Goal: Task Accomplishment & Management: Manage account settings

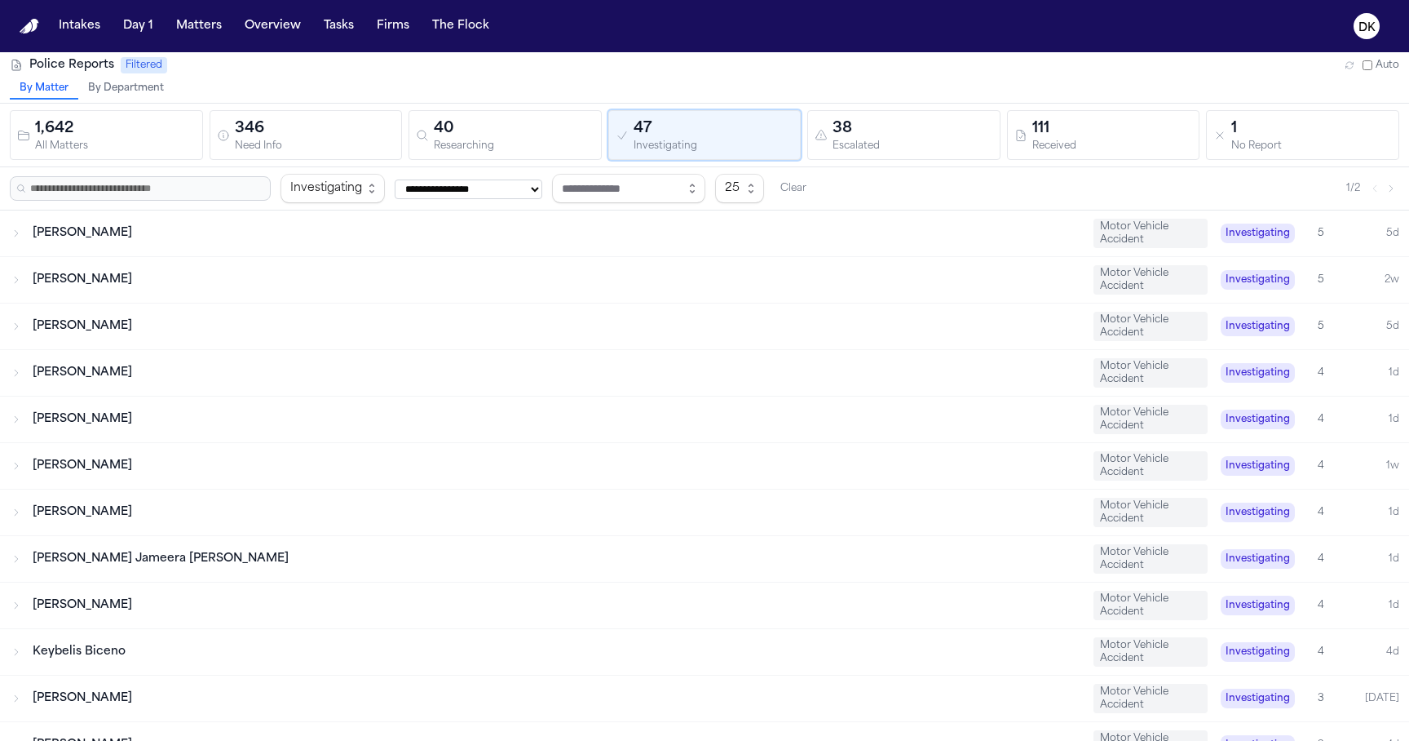
click at [365, 117] on div "346" at bounding box center [315, 128] width 161 height 23
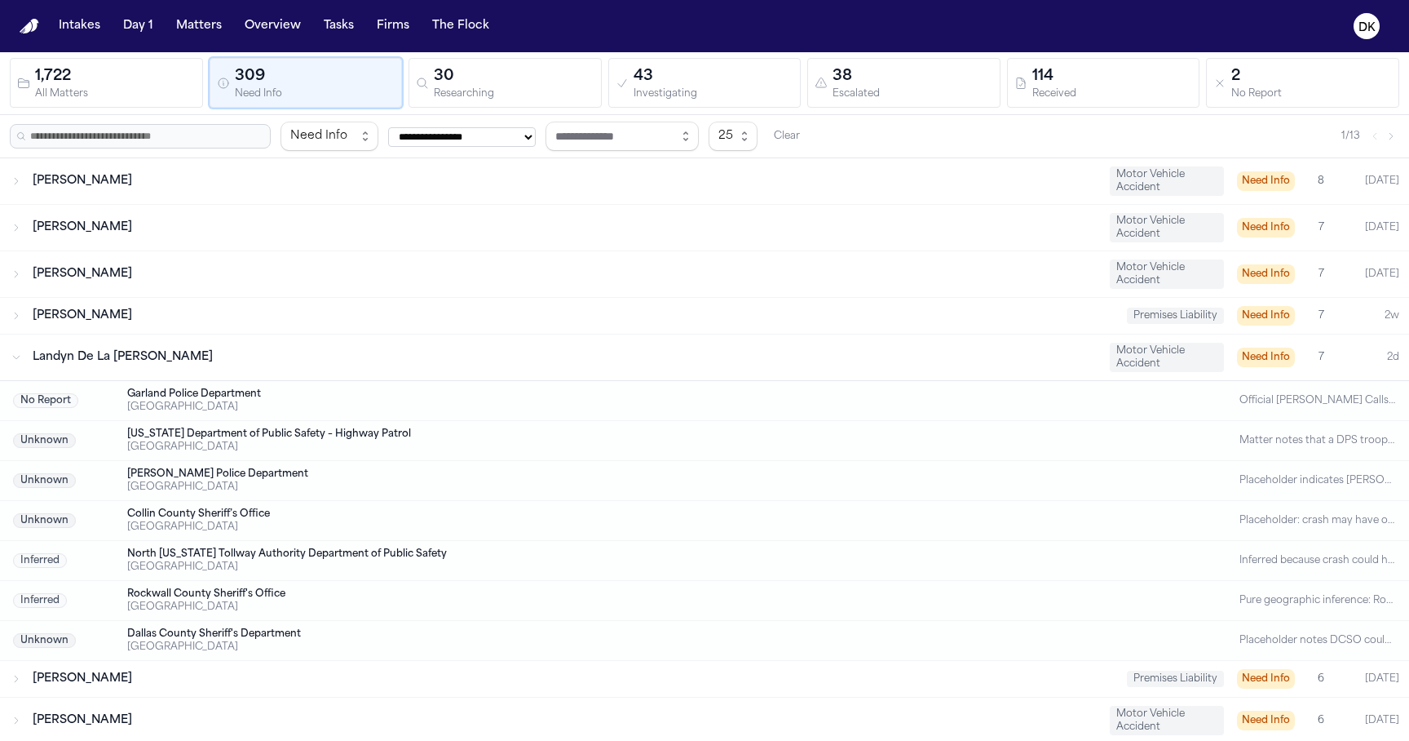
click at [489, 88] on div "Researching" at bounding box center [514, 94] width 161 height 12
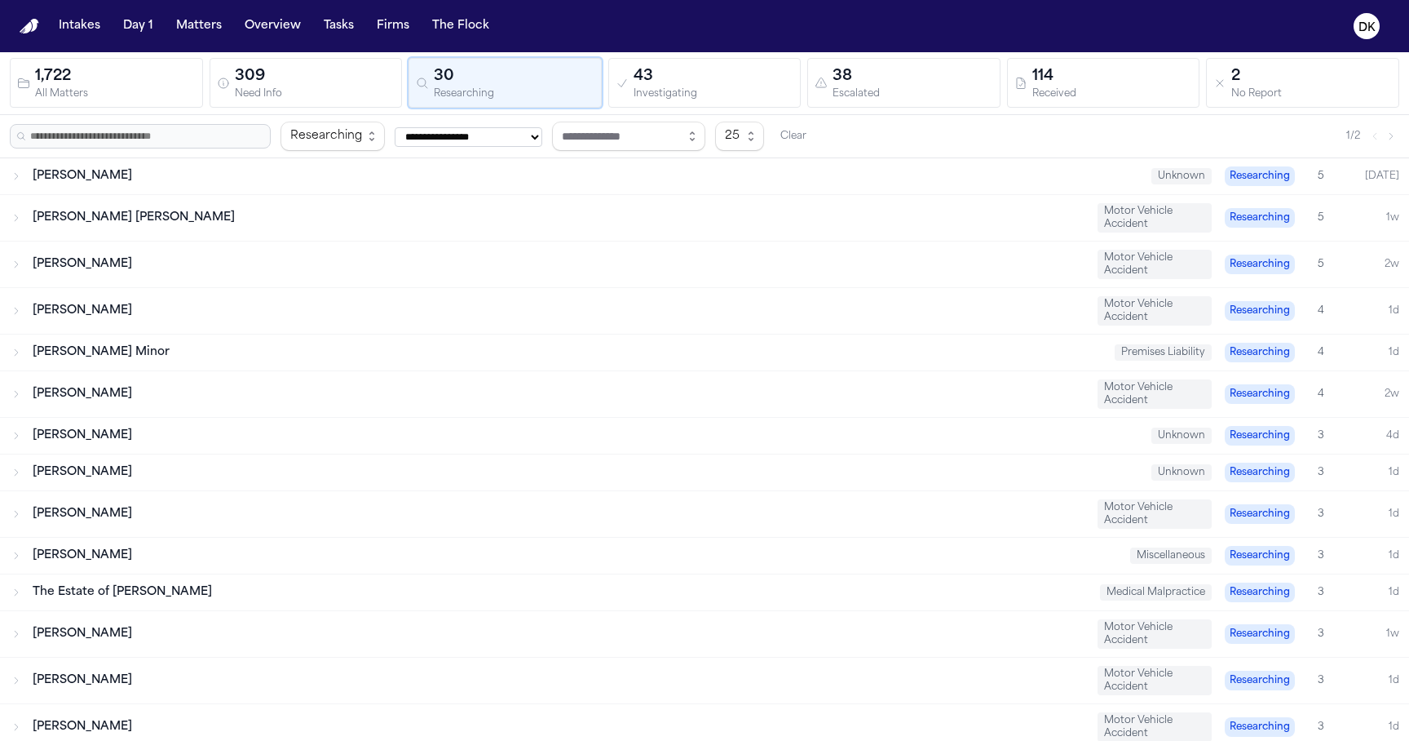
click at [369, 72] on div "309" at bounding box center [315, 76] width 161 height 23
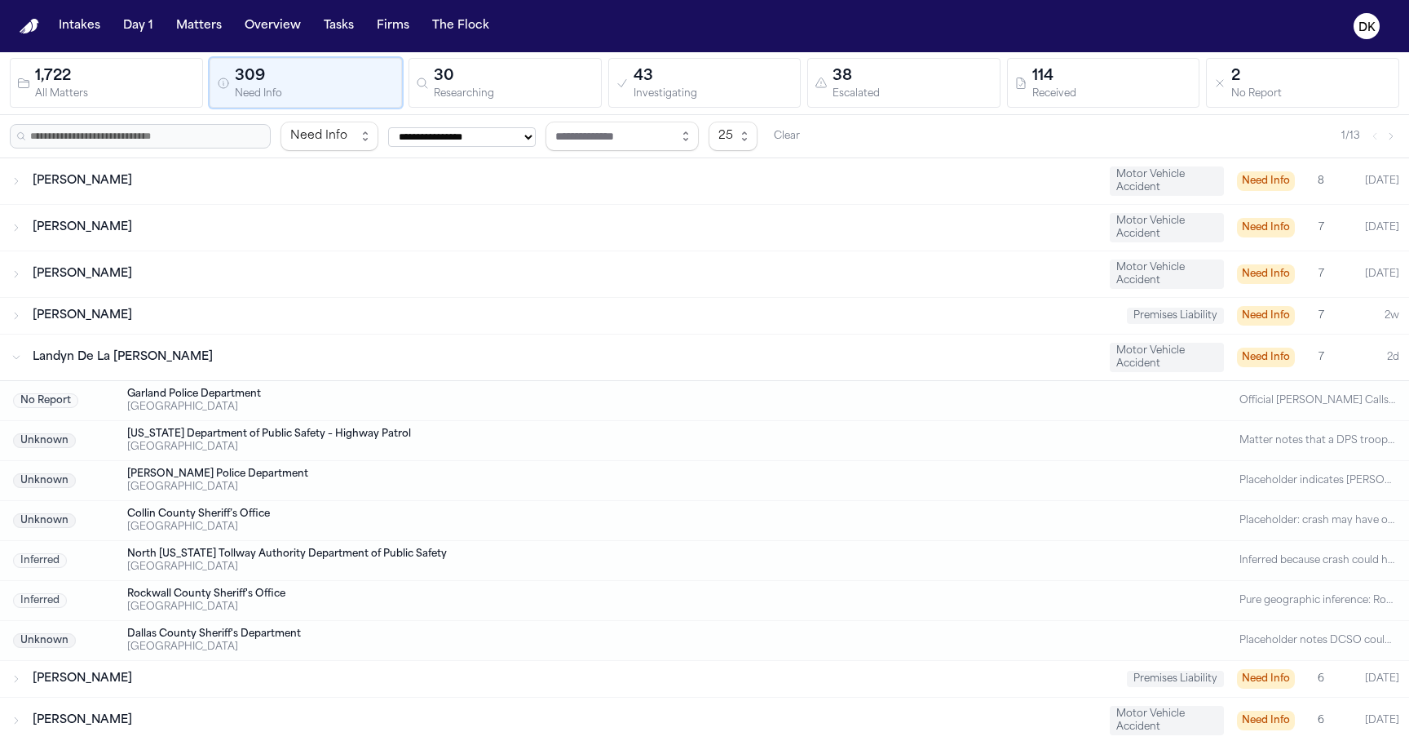
click at [508, 84] on div "30" at bounding box center [514, 76] width 161 height 23
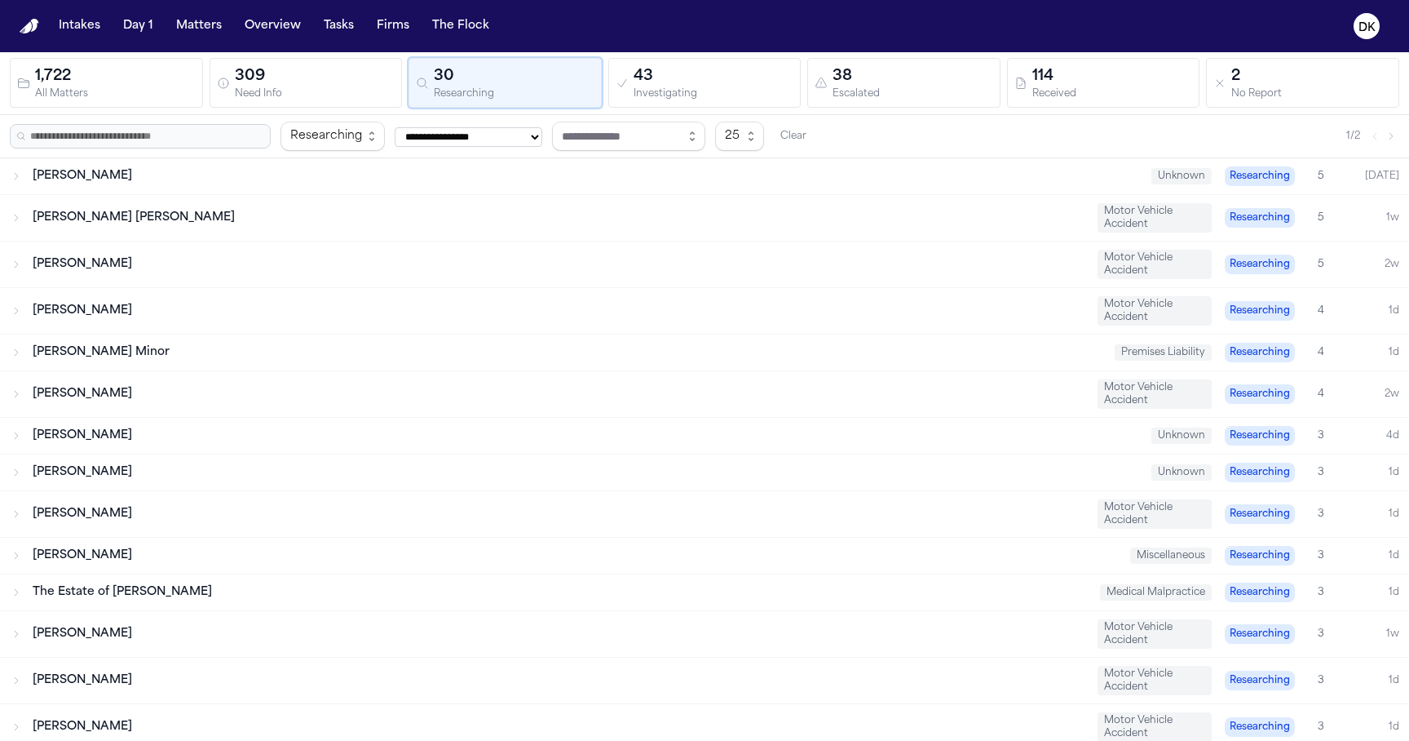
click at [397, 76] on button "309 Need Info" at bounding box center [306, 83] width 193 height 50
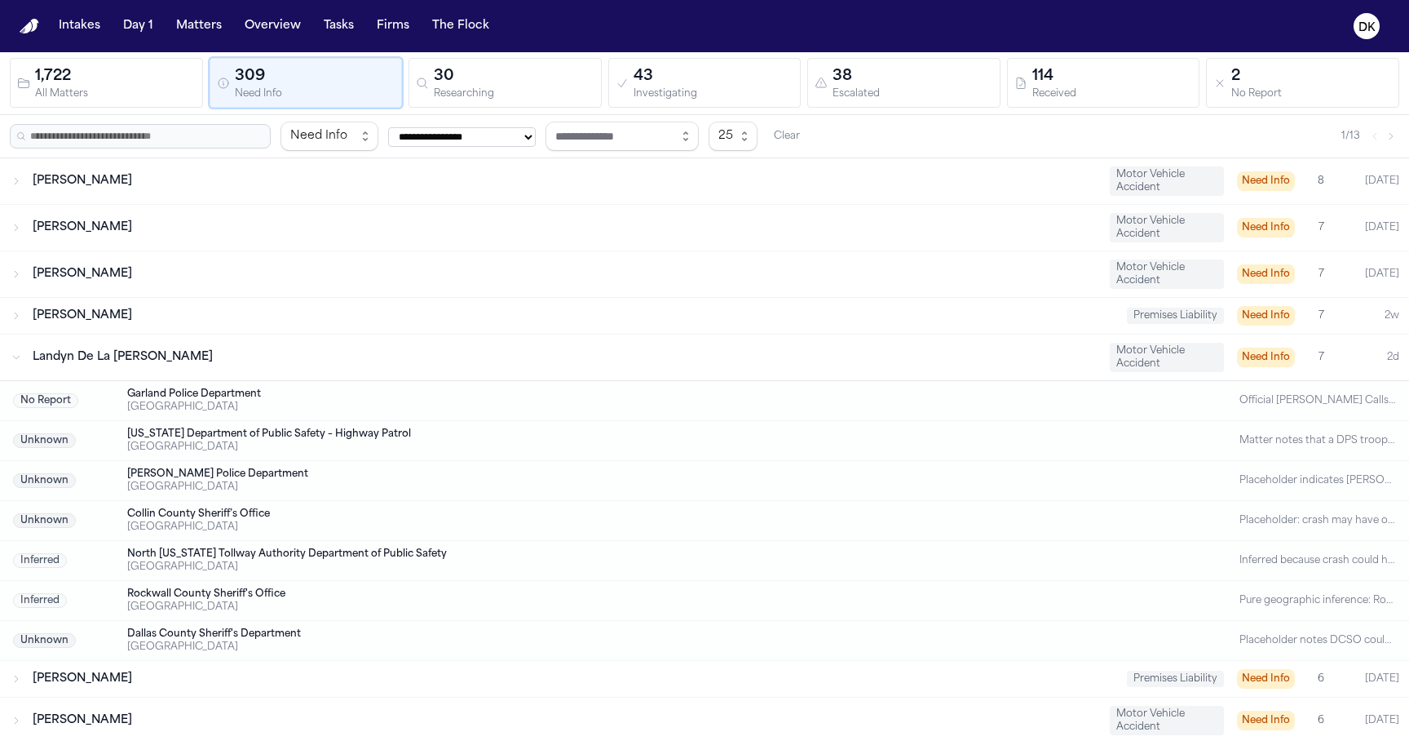
click at [485, 353] on div "Landyn De La [PERSON_NAME]" at bounding box center [565, 357] width 1064 height 16
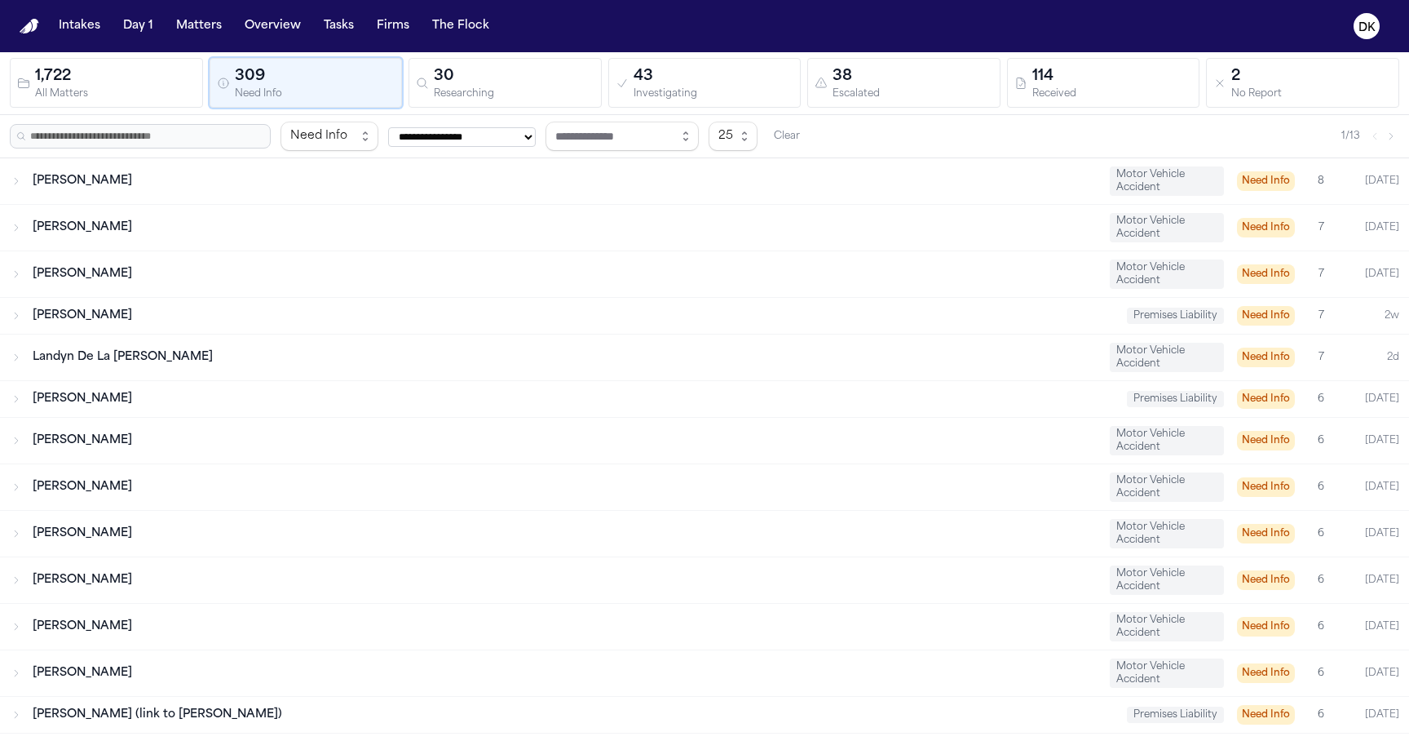
click at [444, 429] on div "Chenenia Hooker Motor Vehicle Accident Need Info 6 [DATE]" at bounding box center [704, 441] width 1409 height 46
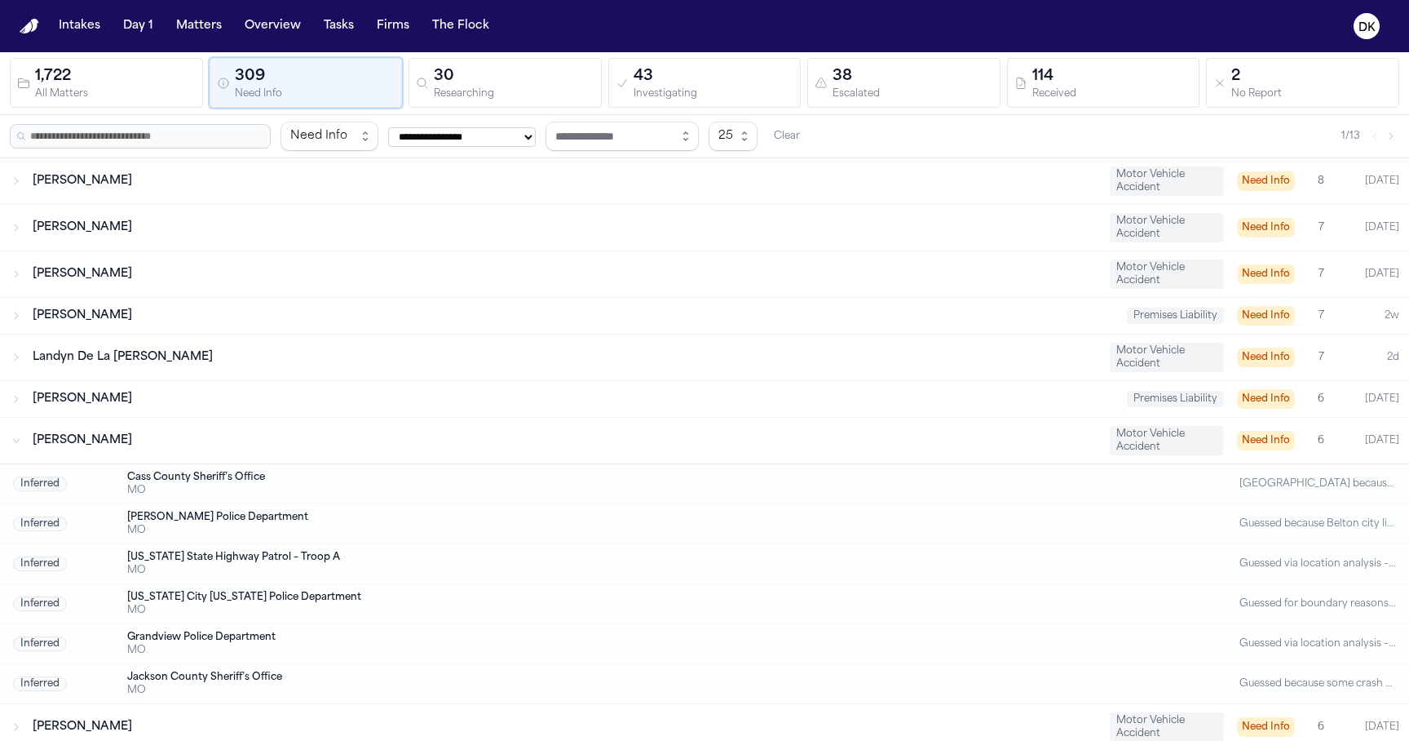
click at [444, 429] on div "Chenenia Hooker Motor Vehicle Accident Need Info 6 [DATE]" at bounding box center [704, 441] width 1409 height 46
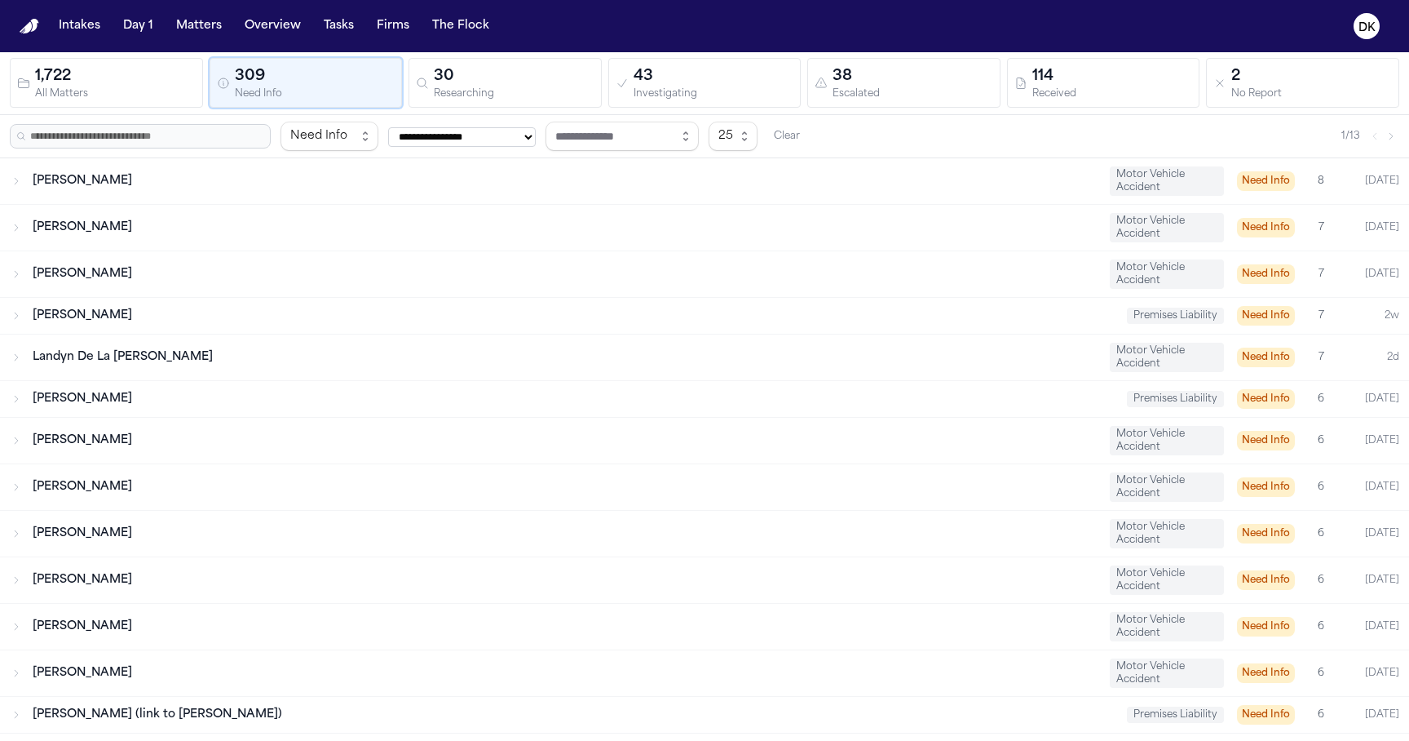
click at [509, 239] on div "[PERSON_NAME] Motor Vehicle Accident Need Info 7 [DATE]" at bounding box center [704, 228] width 1409 height 46
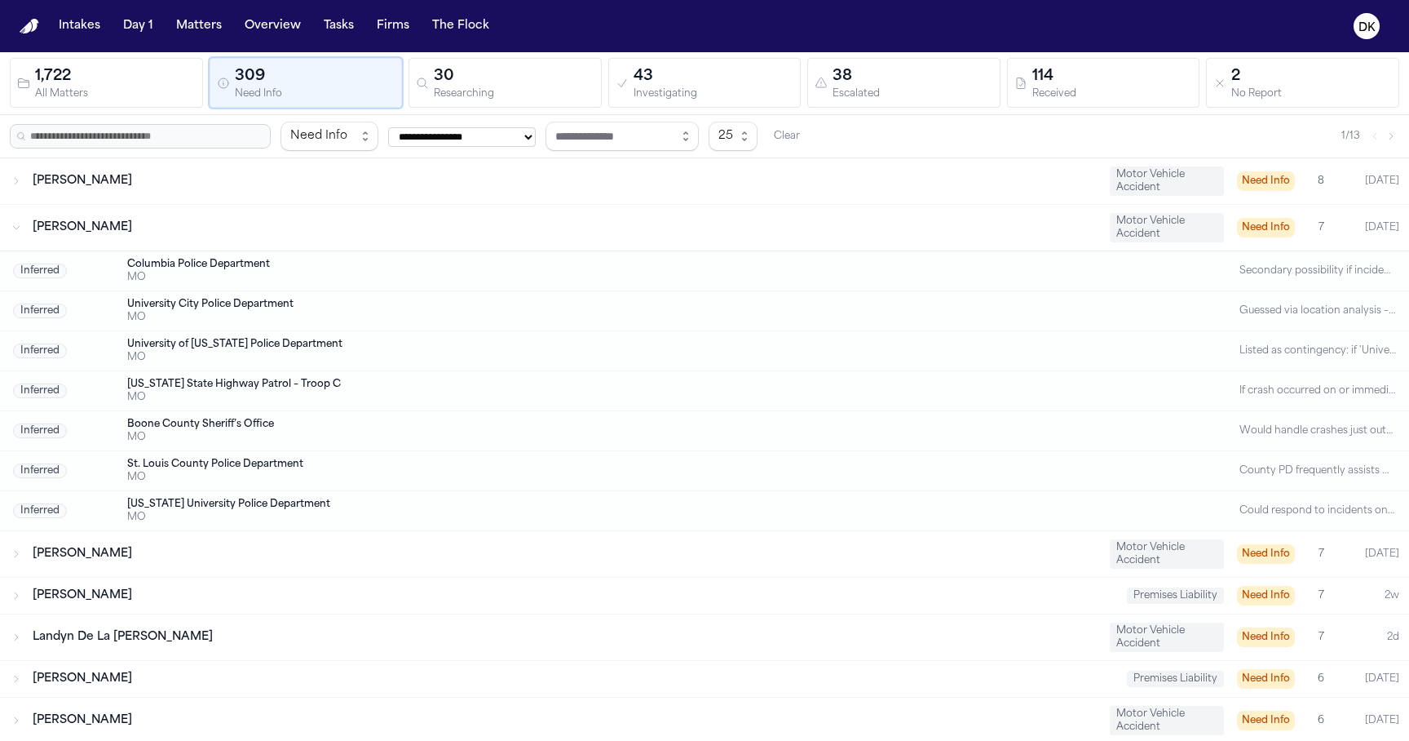
click at [509, 239] on div "[PERSON_NAME] Motor Vehicle Accident Need Info 7 [DATE]" at bounding box center [704, 228] width 1409 height 46
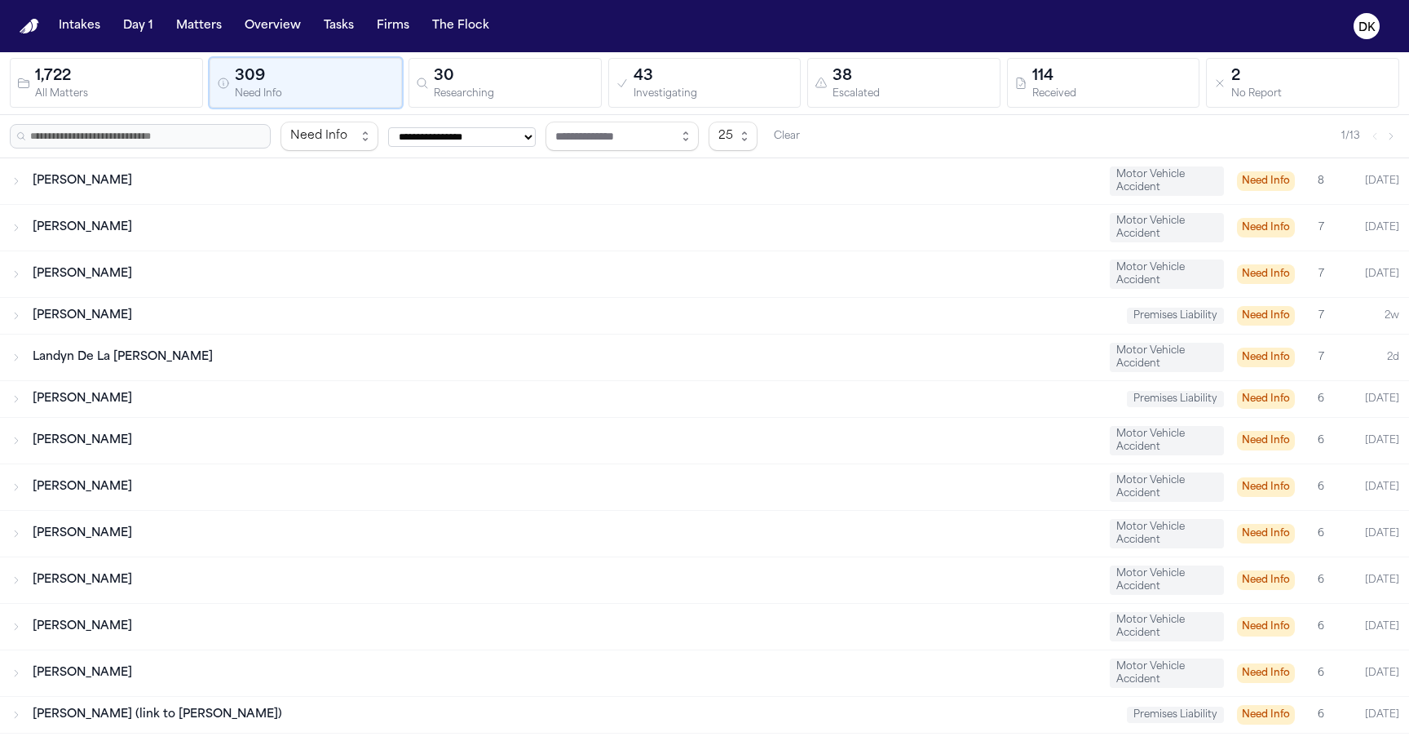
click at [526, 205] on div "[PERSON_NAME] Motor Vehicle Accident Need Info 7 [DATE]" at bounding box center [704, 228] width 1409 height 46
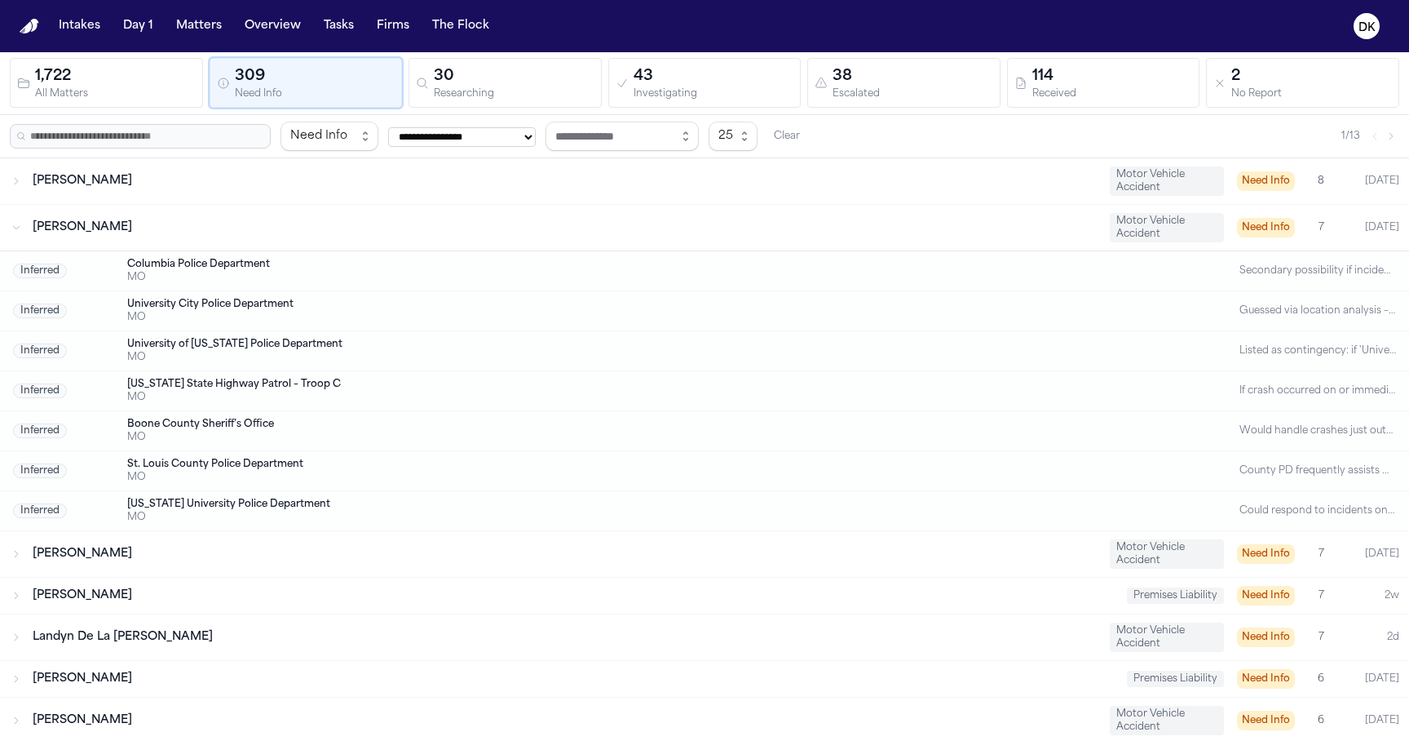
click at [526, 205] on div "[PERSON_NAME] Motor Vehicle Accident Need Info 7 [DATE]" at bounding box center [704, 228] width 1409 height 46
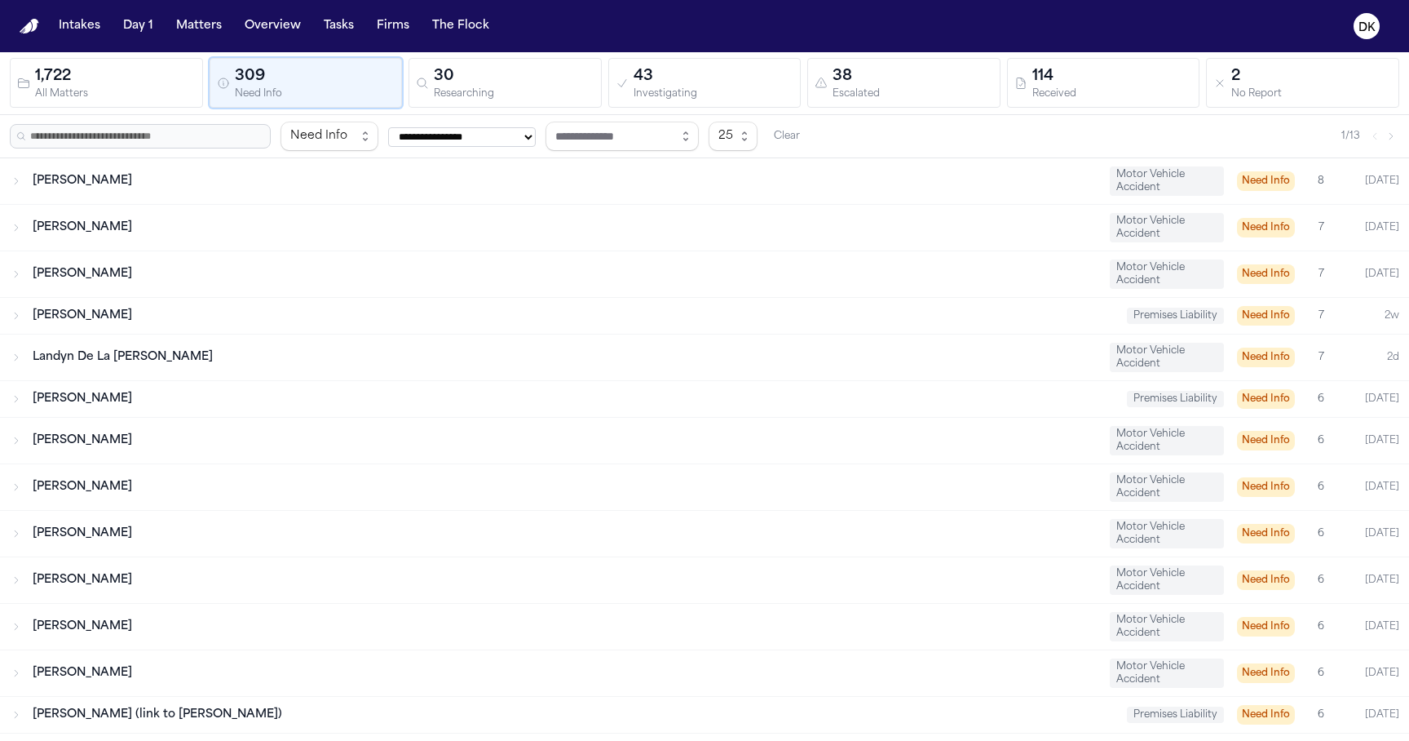
click at [150, 78] on div "1,722" at bounding box center [115, 76] width 161 height 23
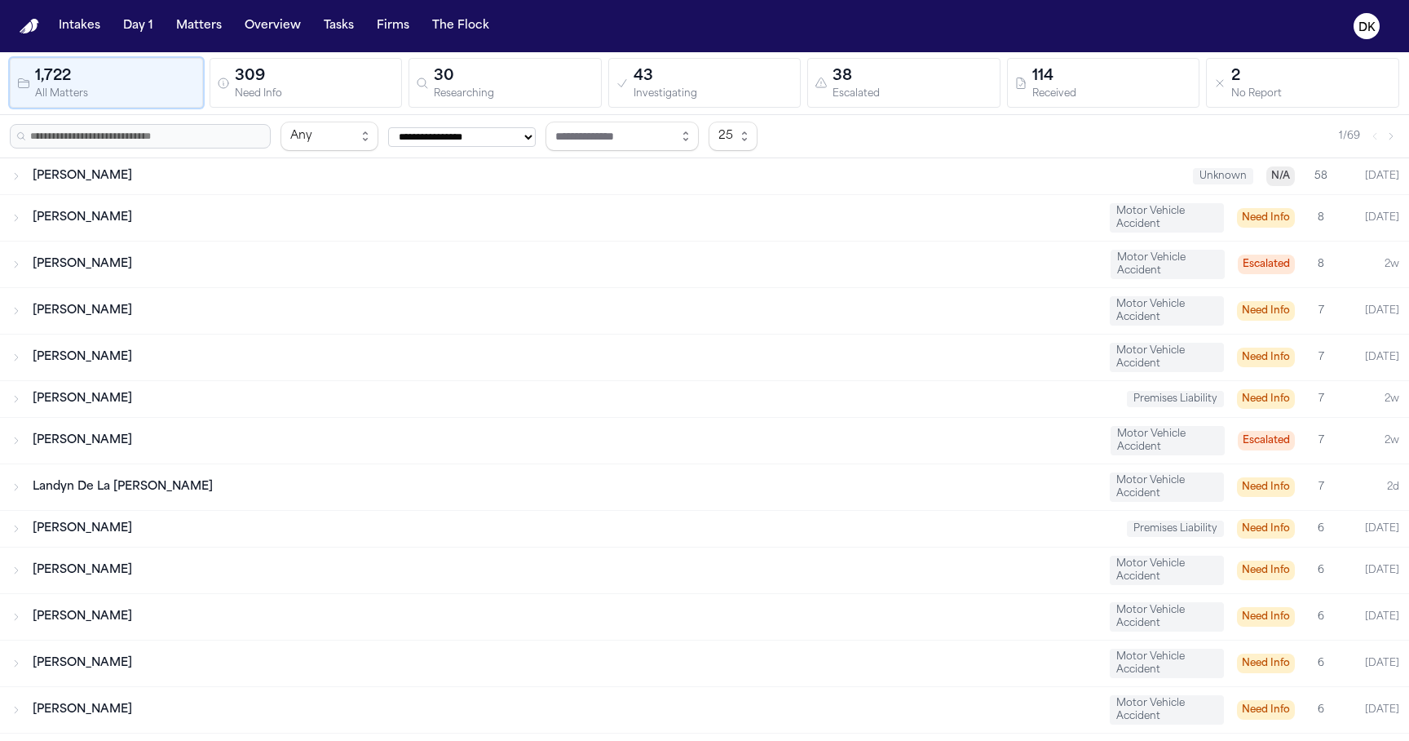
click at [249, 91] on div "Need Info" at bounding box center [315, 94] width 161 height 12
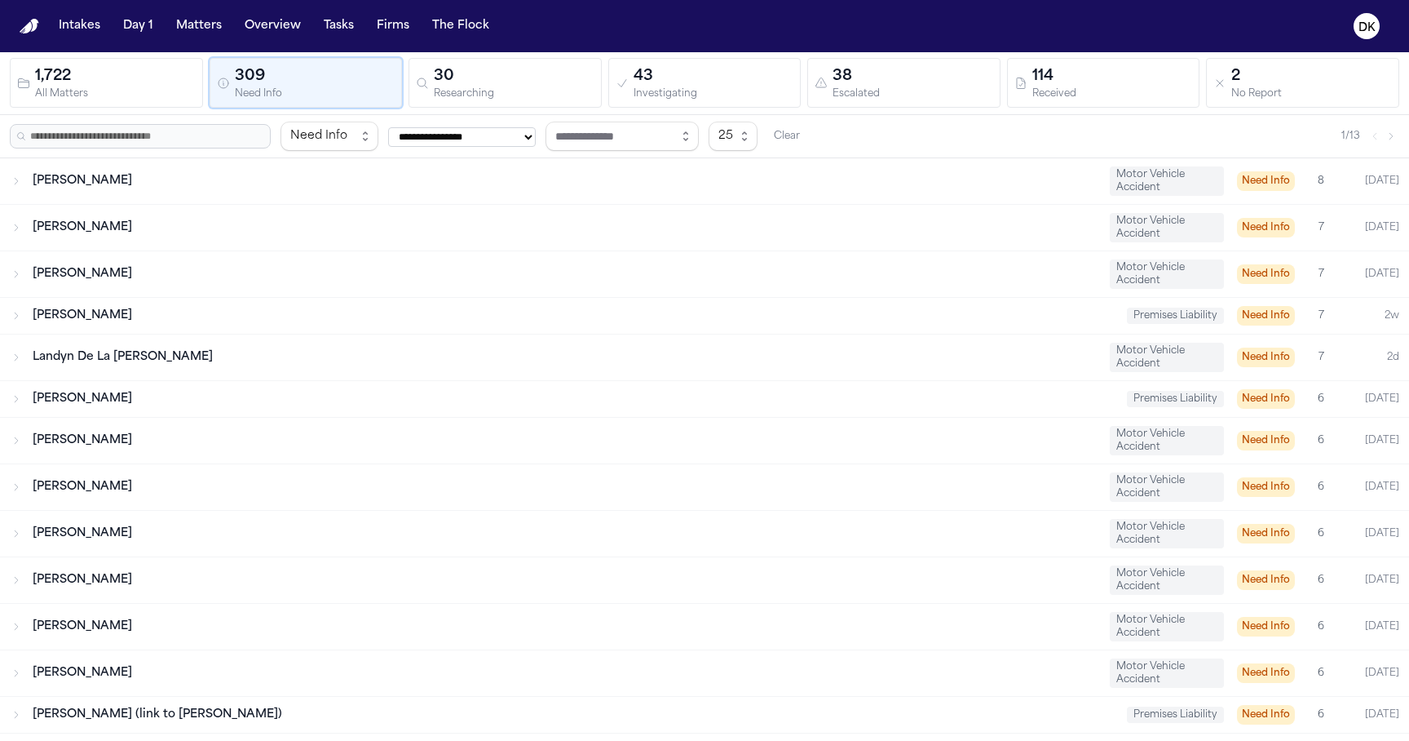
click at [157, 77] on div "1,722" at bounding box center [115, 76] width 161 height 23
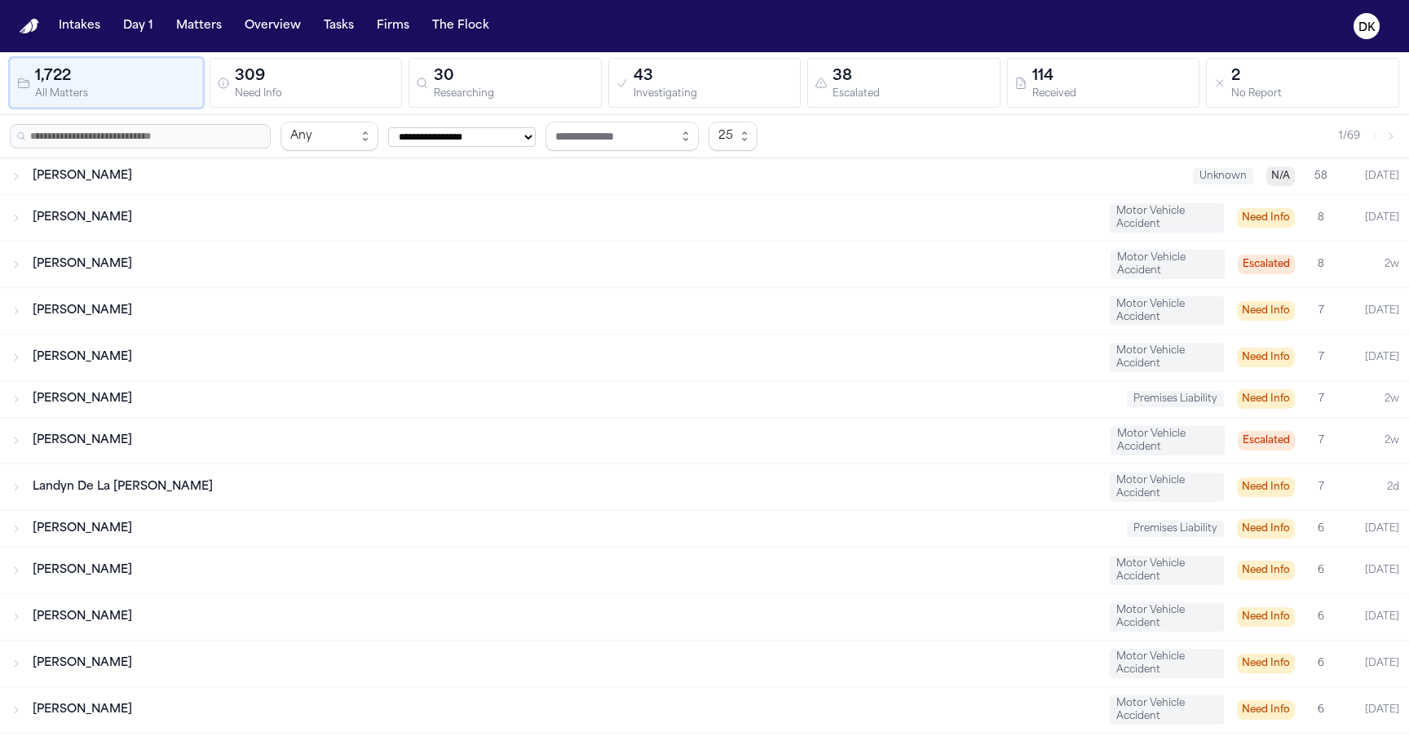
click at [300, 99] on div "Need Info" at bounding box center [315, 94] width 161 height 12
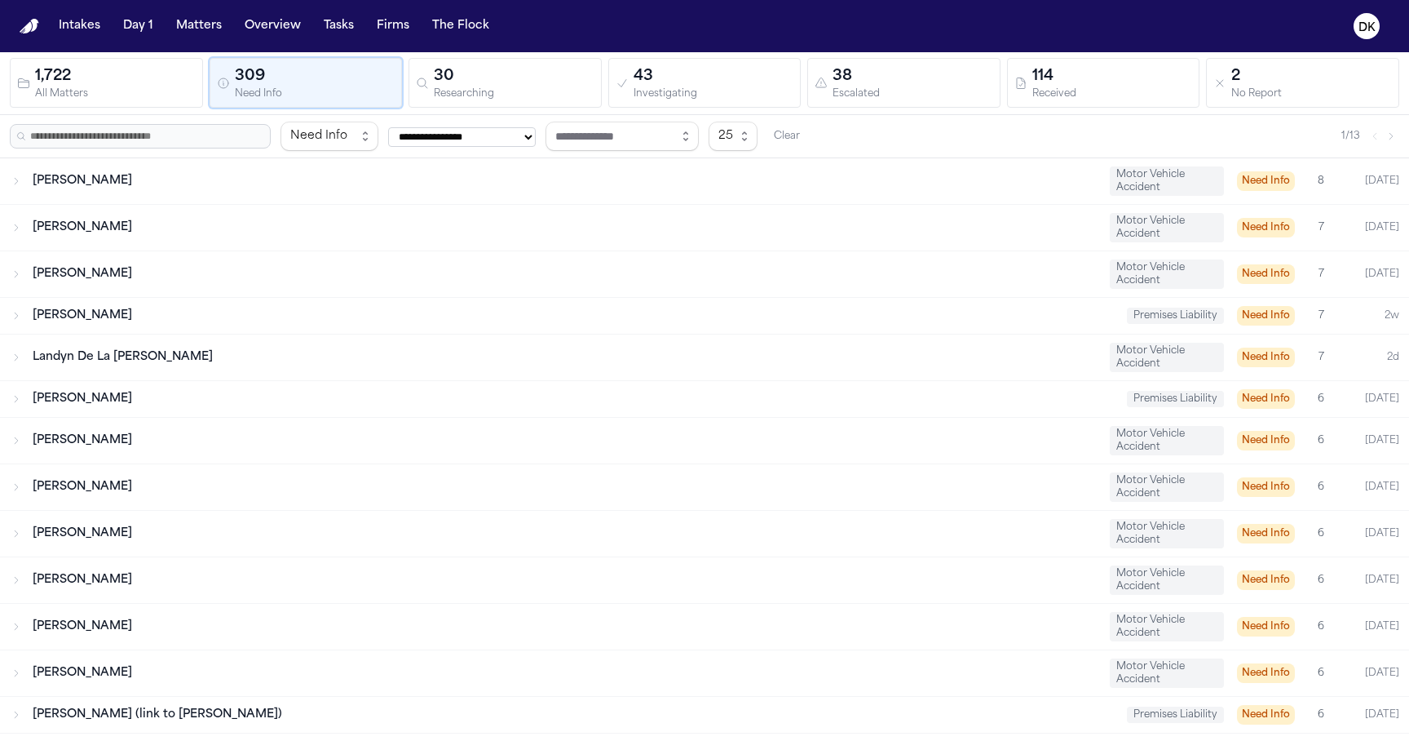
click at [473, 112] on div "1,722 All Matters 309 Need Info 30 Researching 43 Investigating 38 Escalated 11…" at bounding box center [704, 83] width 1409 height 64
click at [496, 90] on div "Researching" at bounding box center [514, 94] width 161 height 12
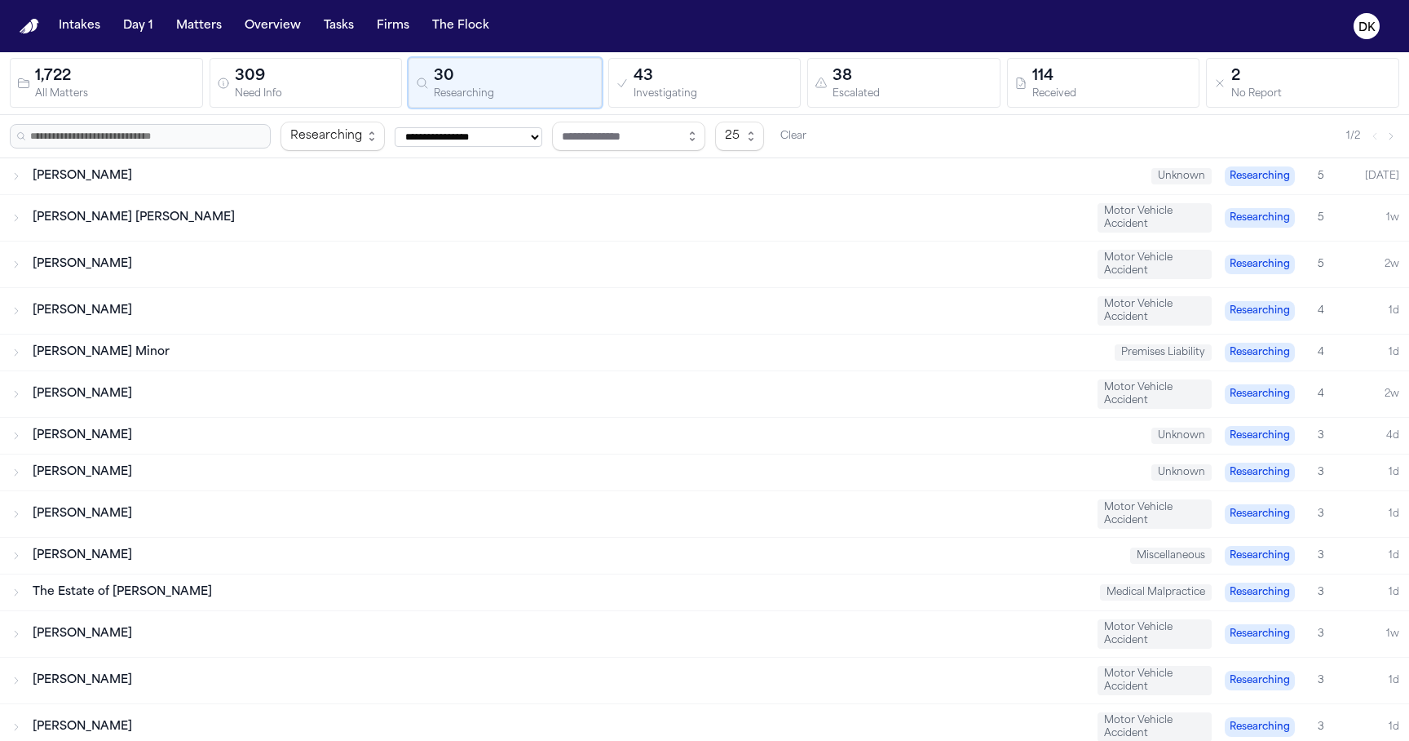
click at [702, 88] on div "Investigating" at bounding box center [714, 94] width 161 height 12
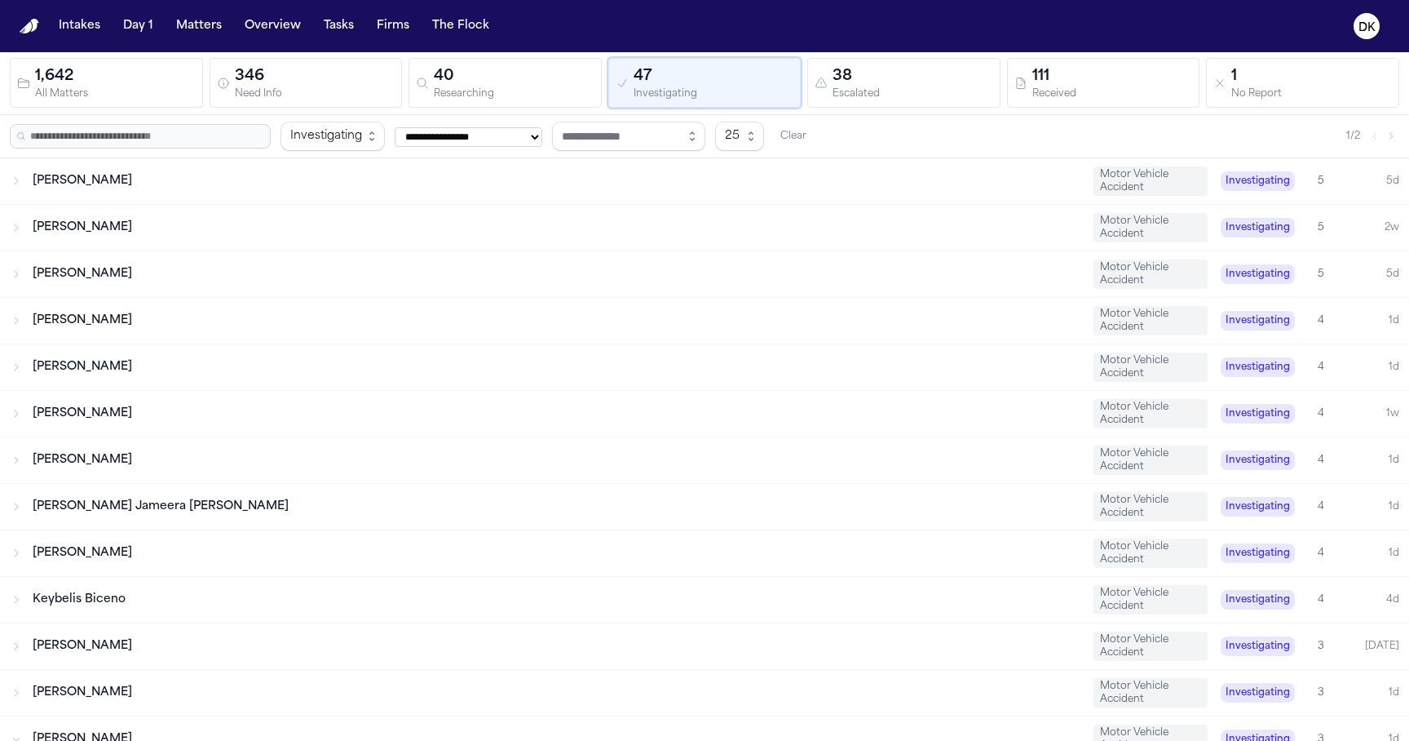
click at [945, 97] on div "Escalated" at bounding box center [913, 94] width 161 height 12
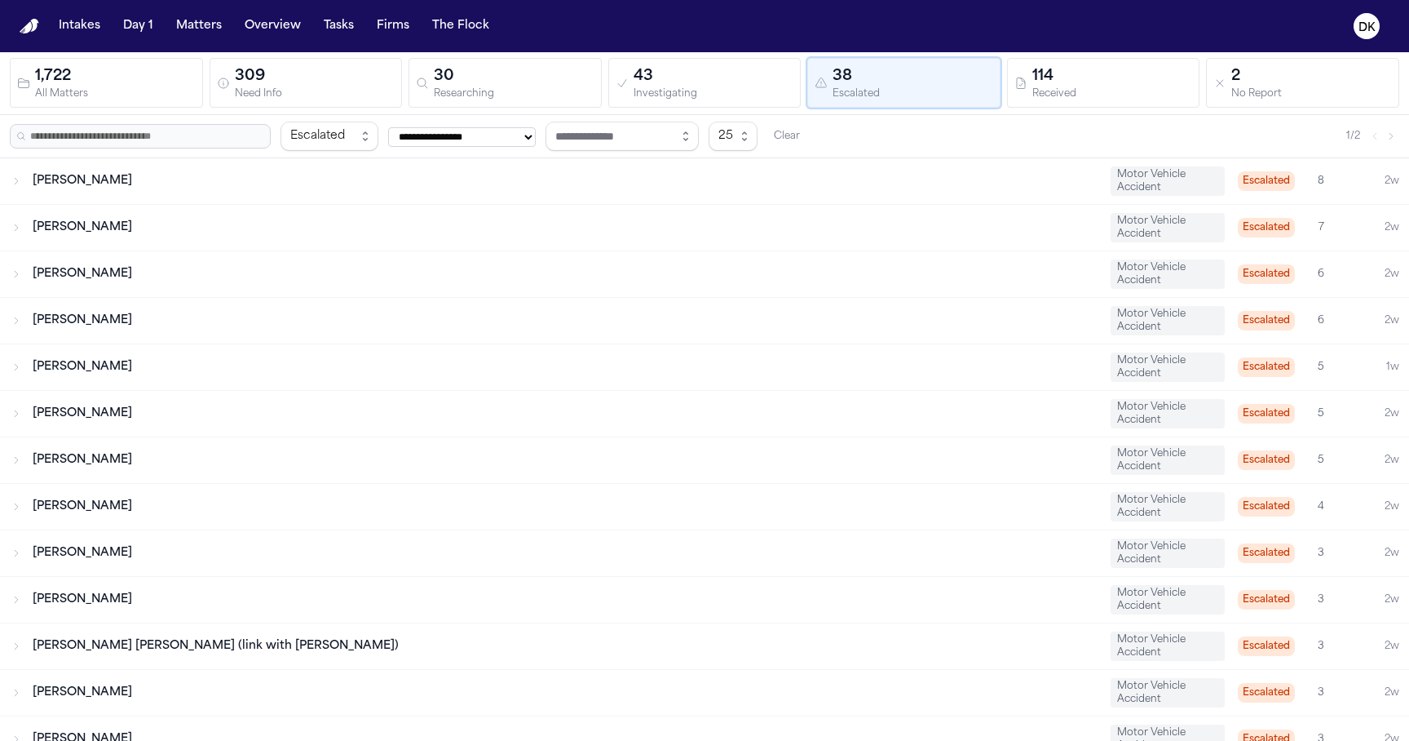
click at [1104, 100] on button "114 Received" at bounding box center [1103, 83] width 193 height 50
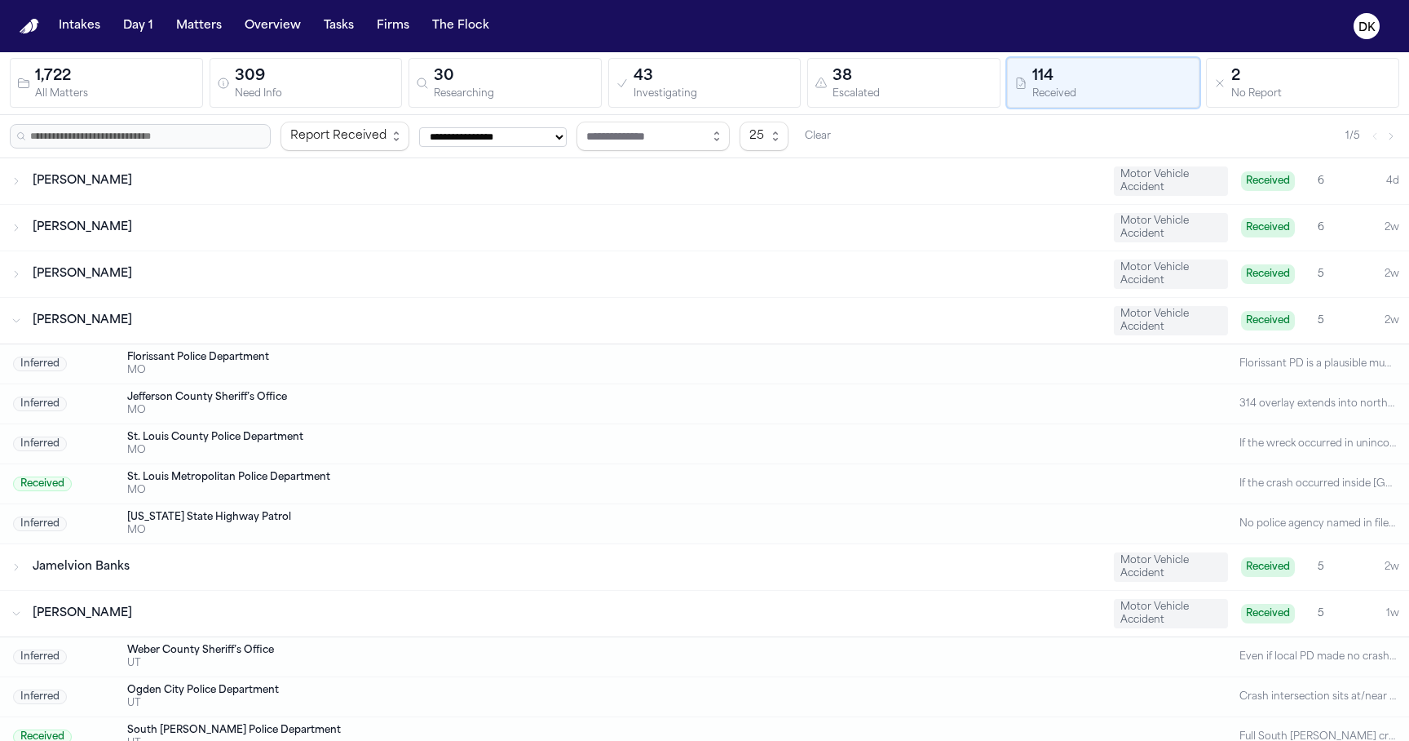
click at [1228, 68] on div "2 No Report" at bounding box center [1303, 82] width 179 height 35
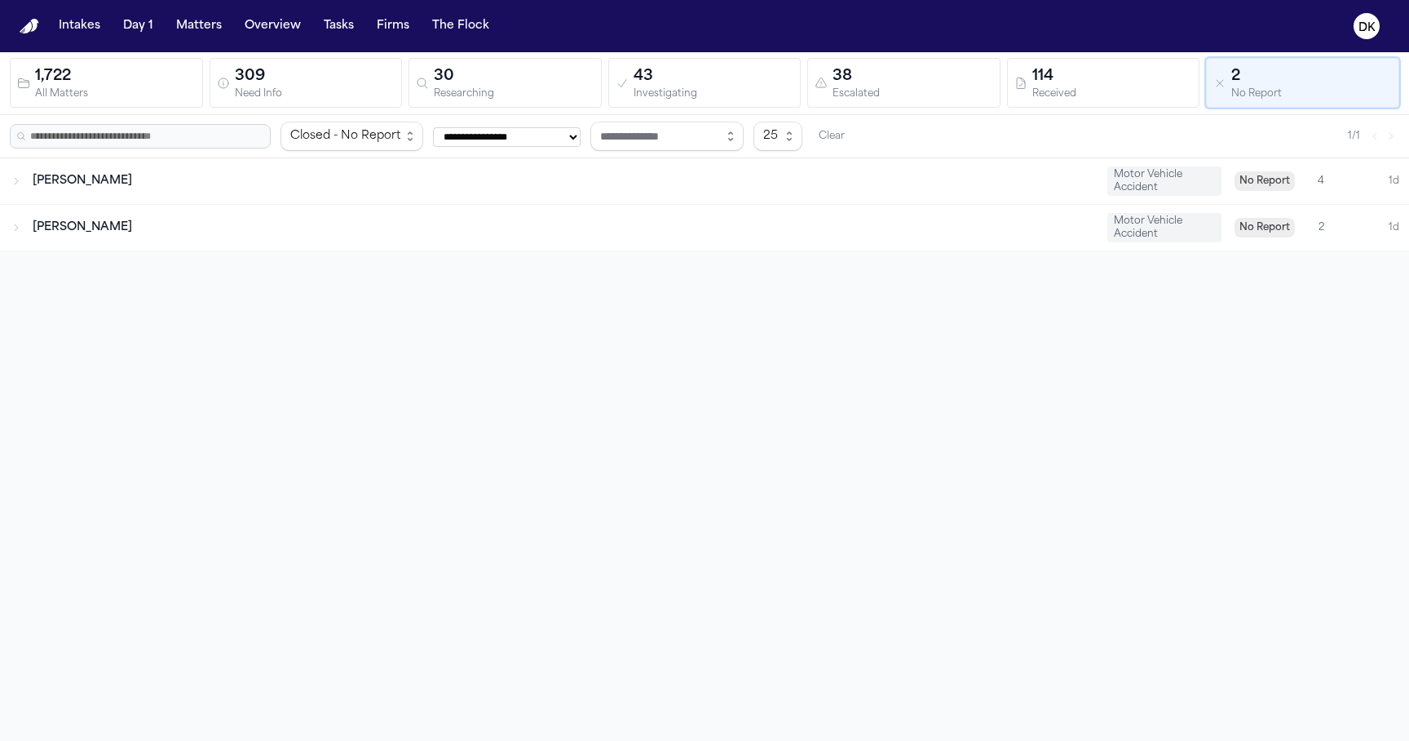
click at [883, 60] on button "38 Escalated" at bounding box center [903, 83] width 193 height 50
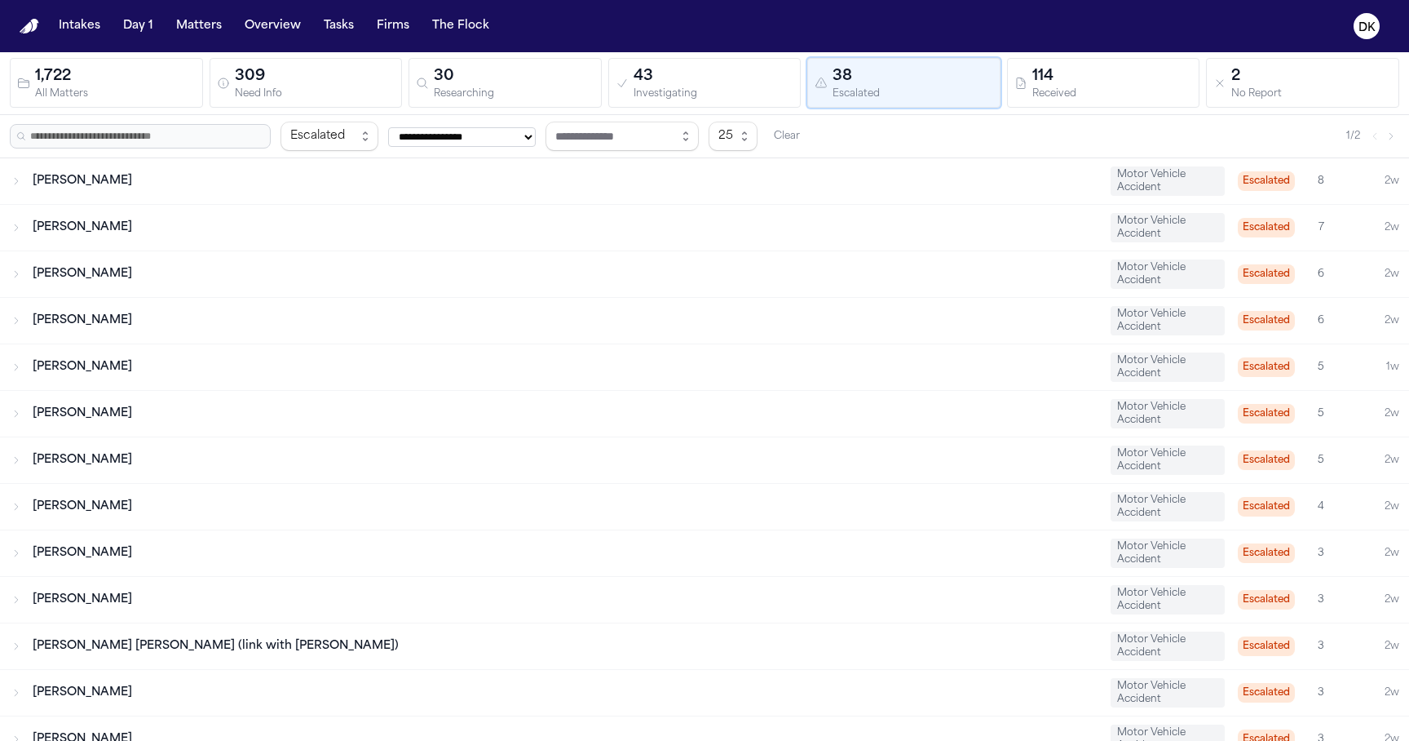
click at [697, 78] on div "43" at bounding box center [714, 76] width 161 height 23
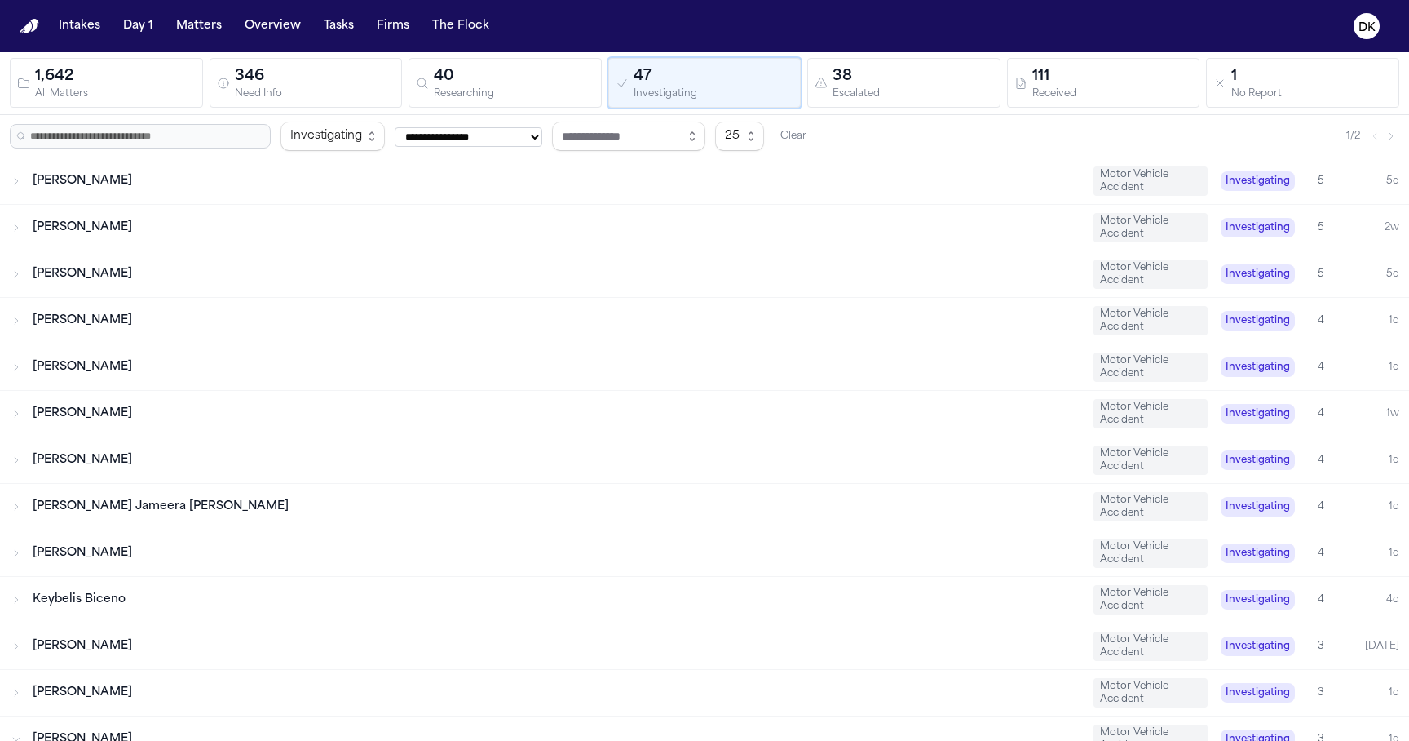
click at [578, 71] on div "40" at bounding box center [514, 76] width 161 height 23
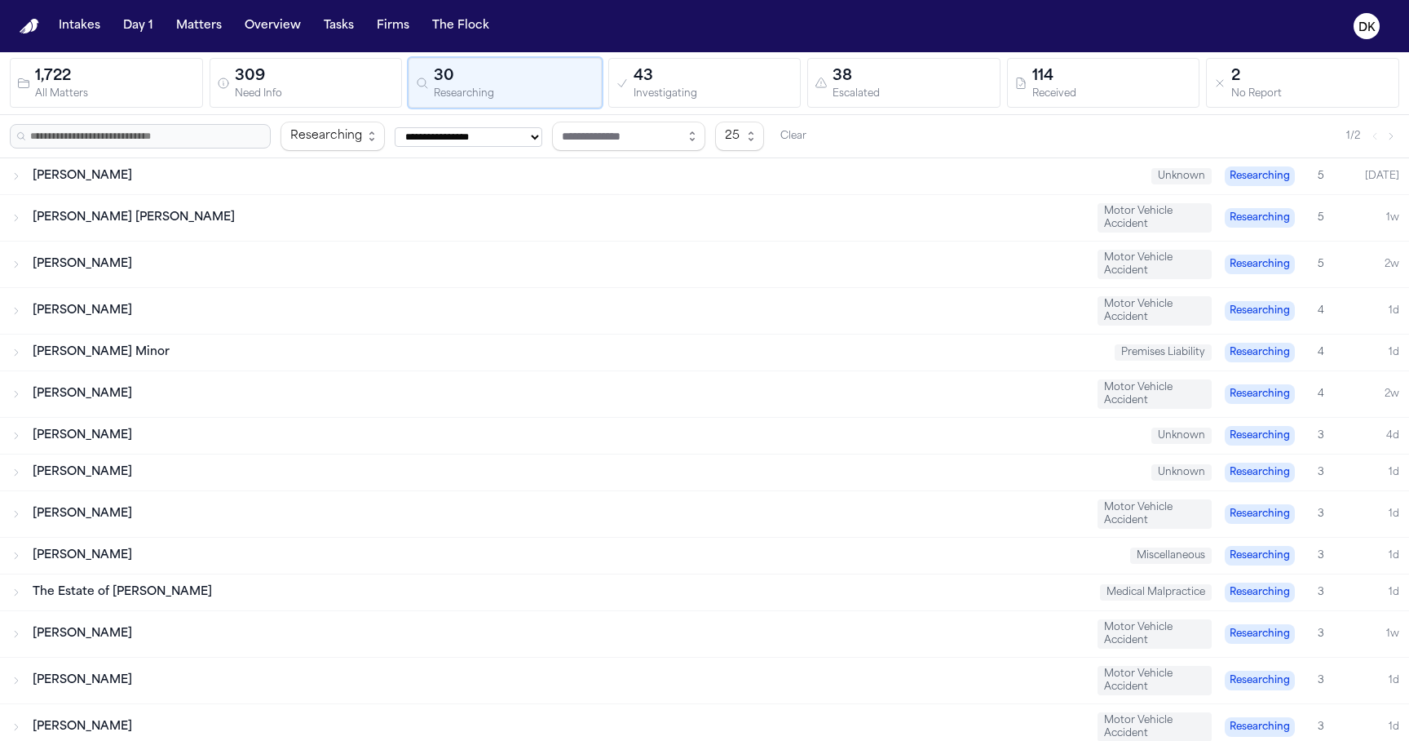
click at [492, 76] on div "30" at bounding box center [514, 76] width 161 height 23
click at [684, 82] on div "43" at bounding box center [714, 76] width 161 height 23
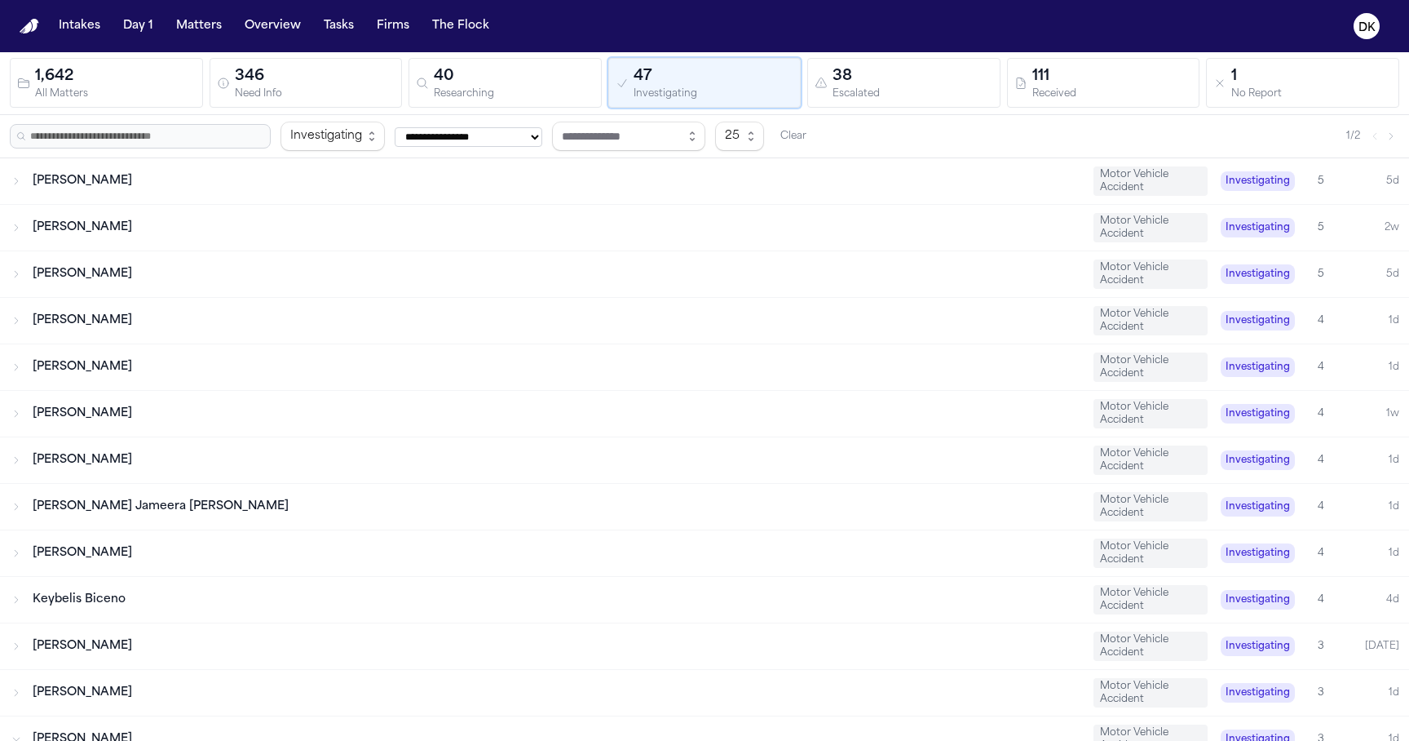
click at [860, 88] on div "Escalated" at bounding box center [913, 94] width 161 height 12
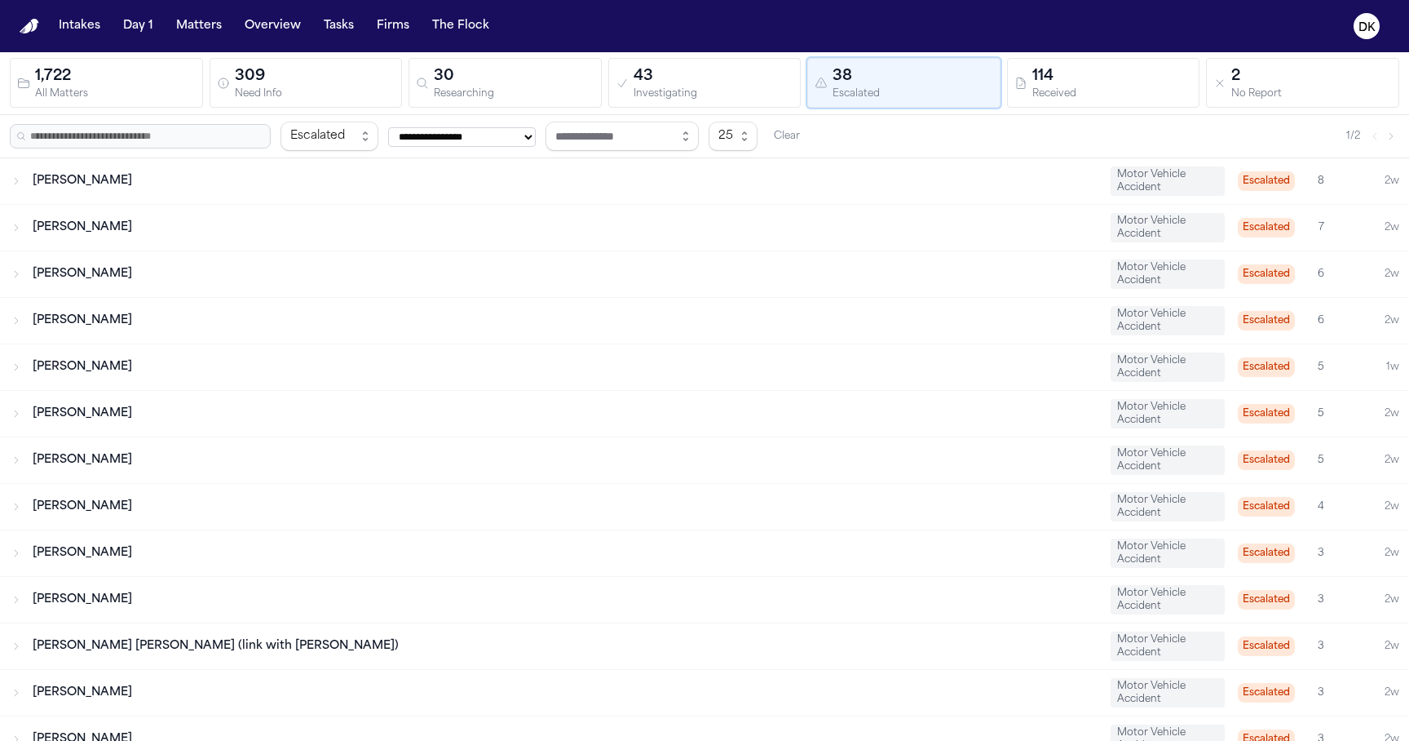
click at [1052, 88] on div "Received" at bounding box center [1113, 94] width 161 height 12
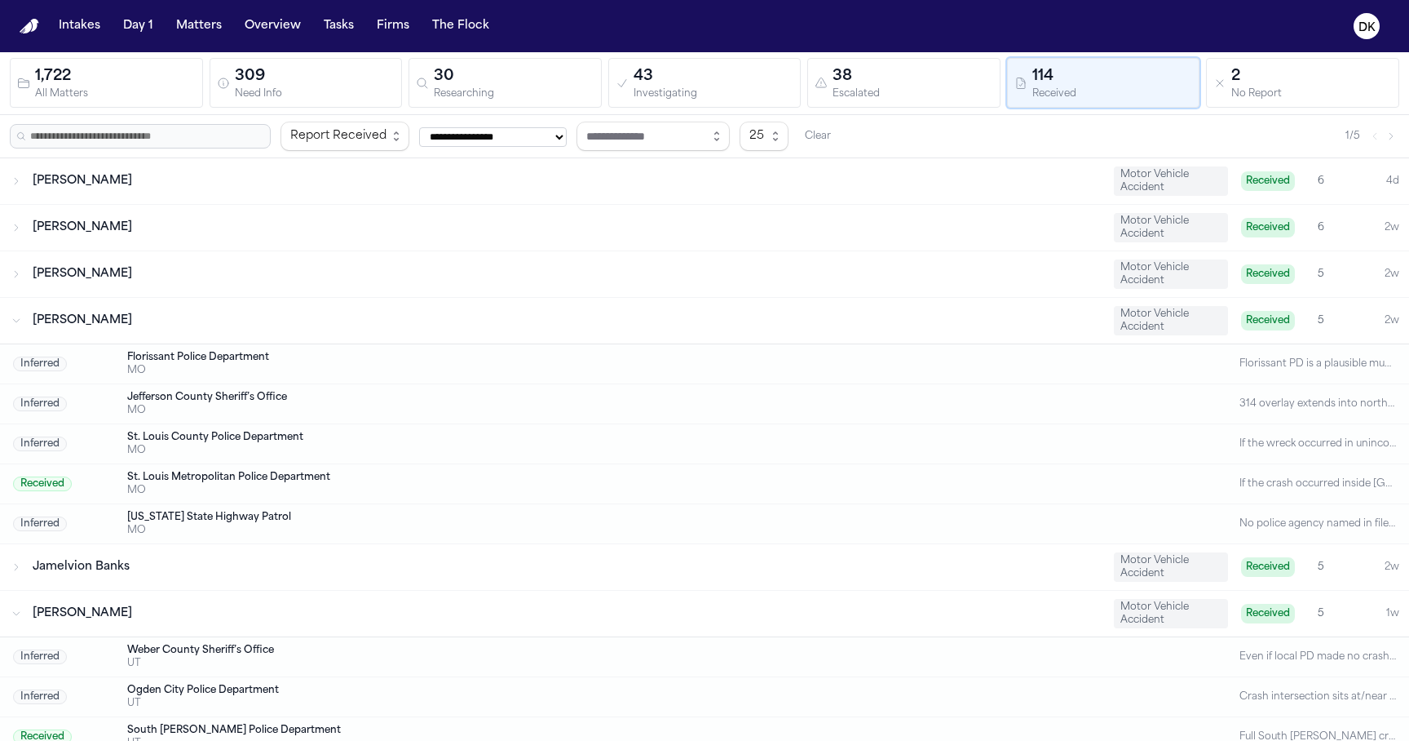
click at [1256, 69] on div "2" at bounding box center [1312, 76] width 161 height 23
